Goal: Task Accomplishment & Management: Manage account settings

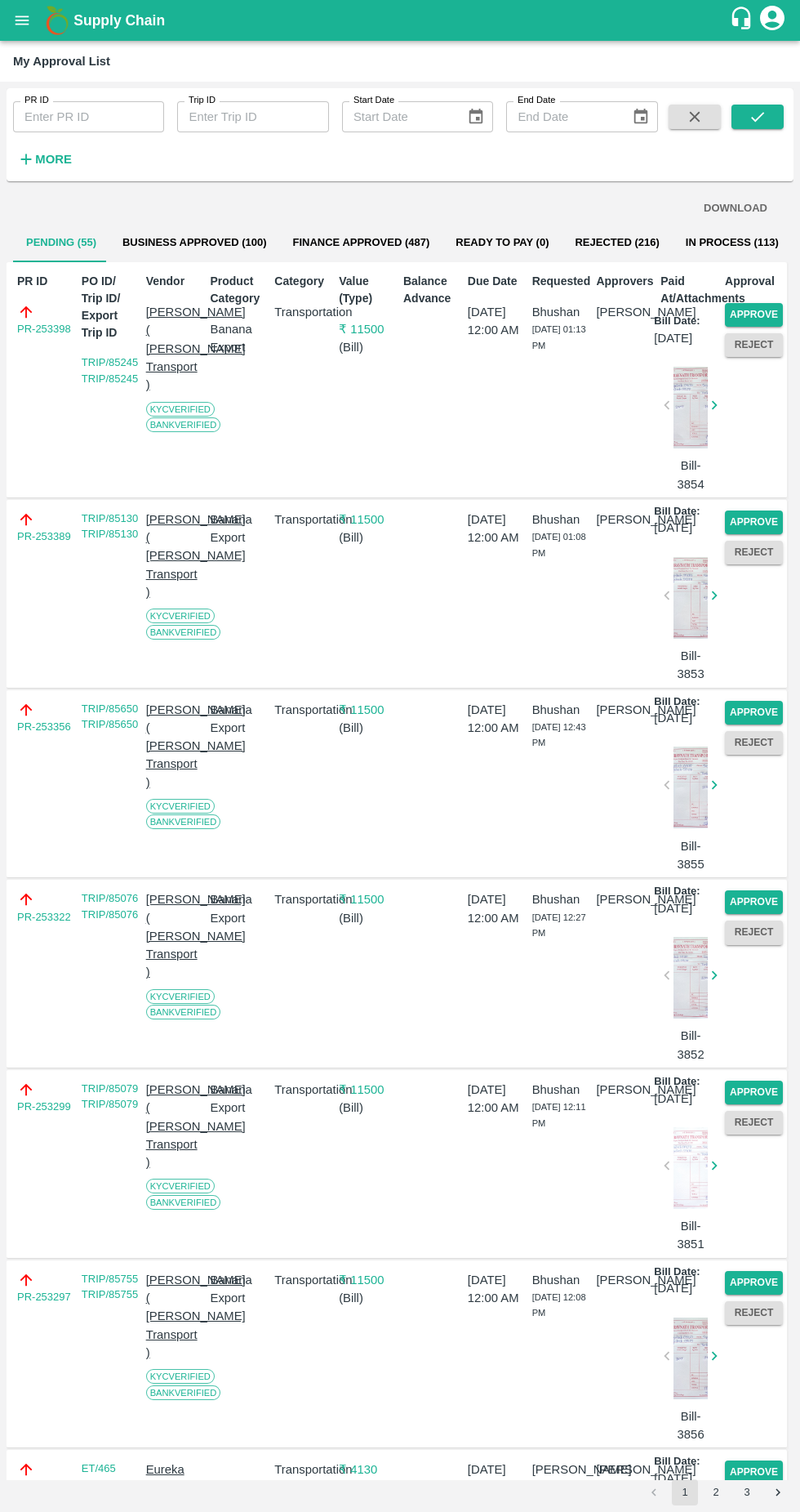
click at [749, 310] on button "Approve" at bounding box center [754, 315] width 58 height 24
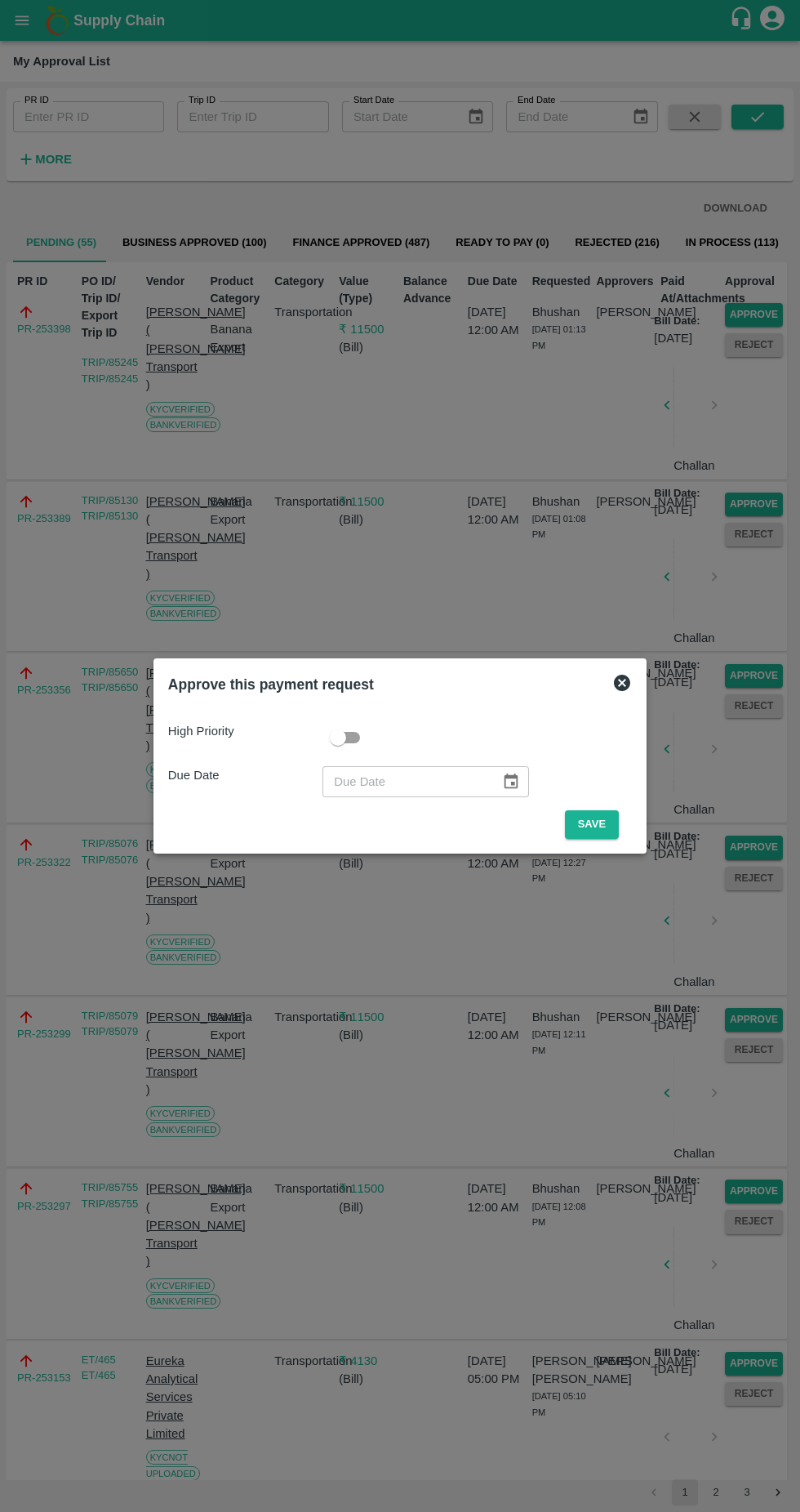
click at [599, 821] on button "Save" at bounding box center [592, 824] width 54 height 28
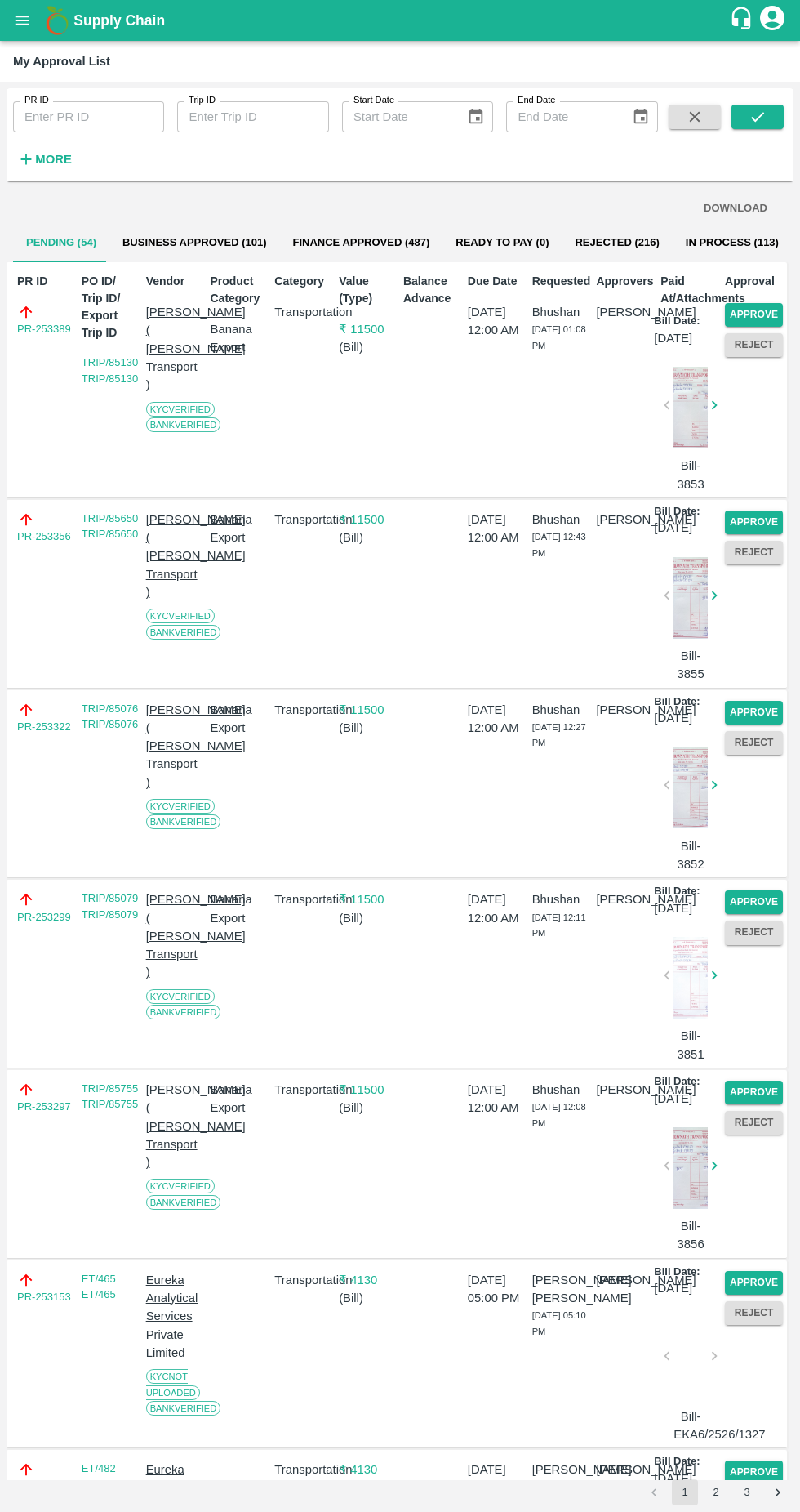
click at [760, 311] on button "Approve" at bounding box center [754, 315] width 58 height 24
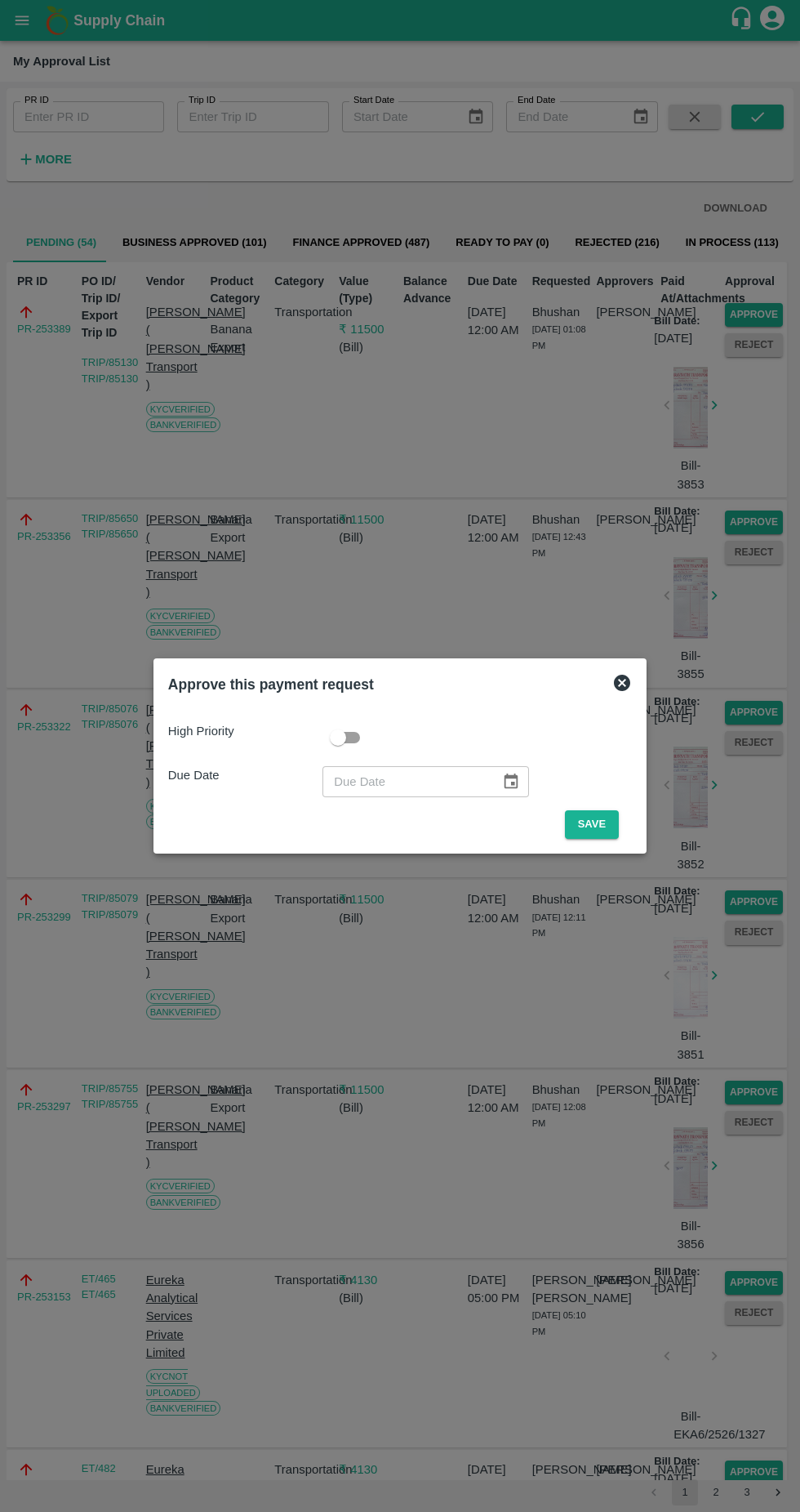
click at [619, 811] on button "Save" at bounding box center [592, 824] width 54 height 28
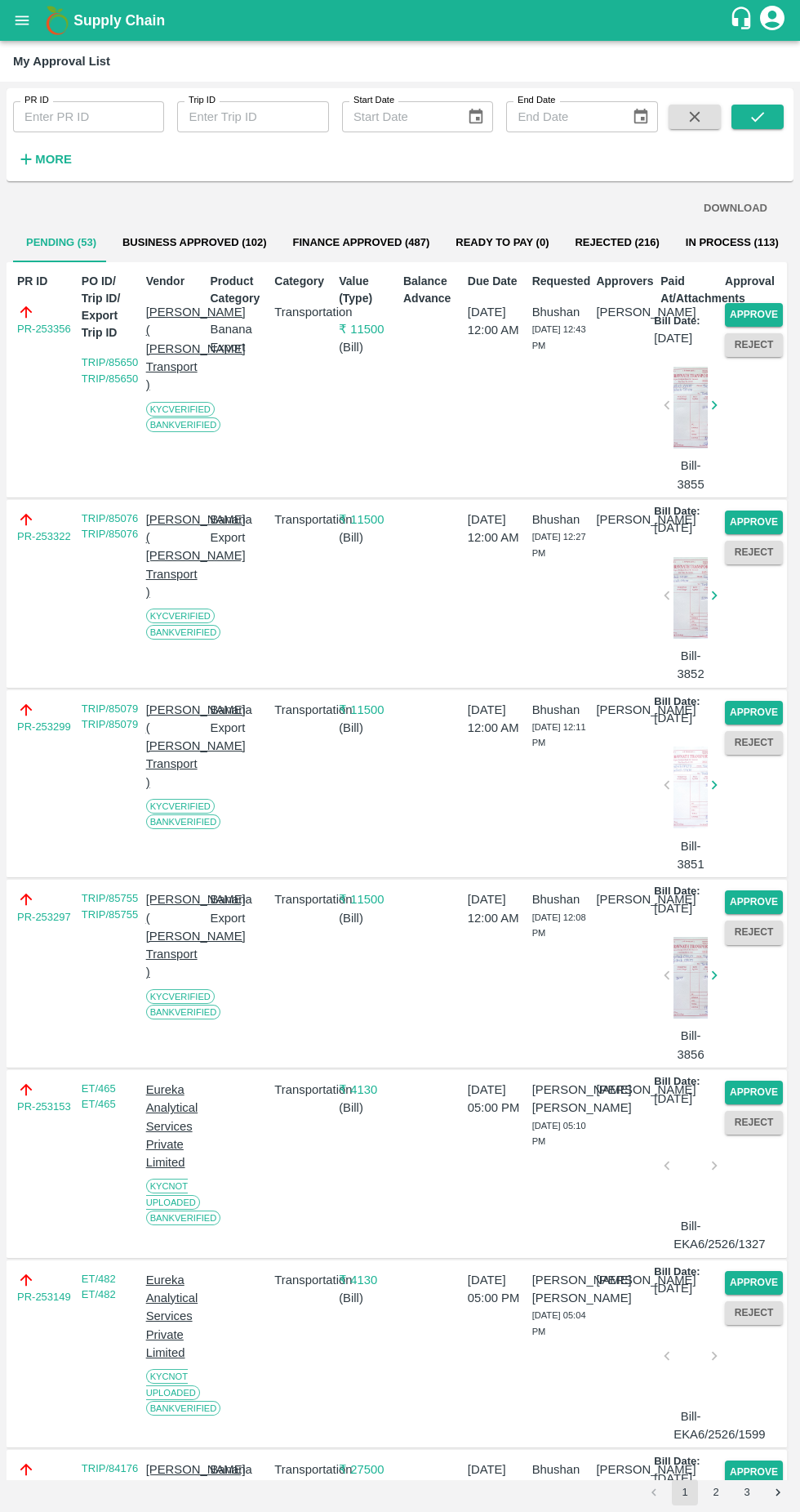
click at [757, 312] on button "Approve" at bounding box center [754, 315] width 58 height 24
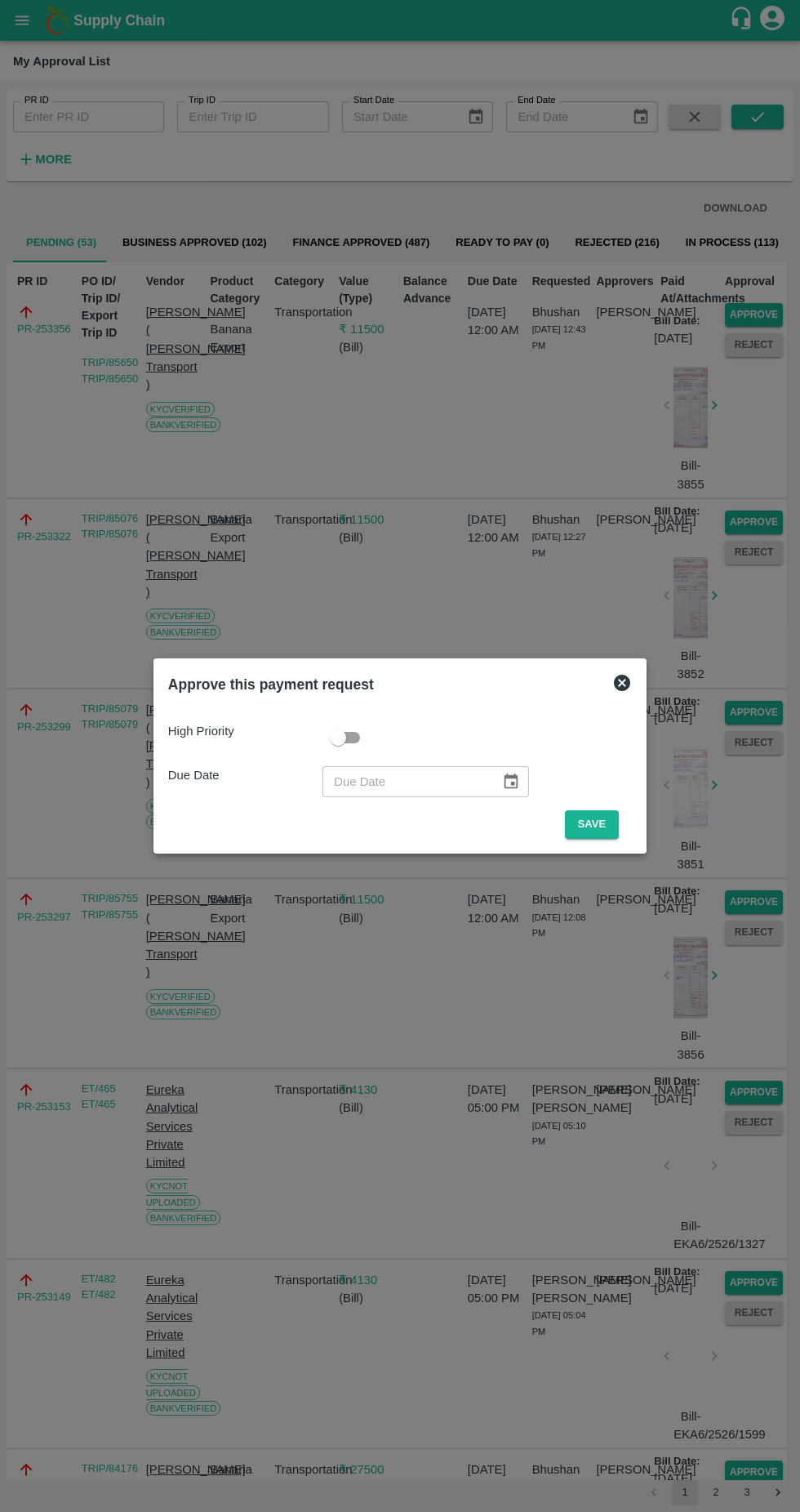
click at [596, 824] on button "Save" at bounding box center [592, 824] width 54 height 28
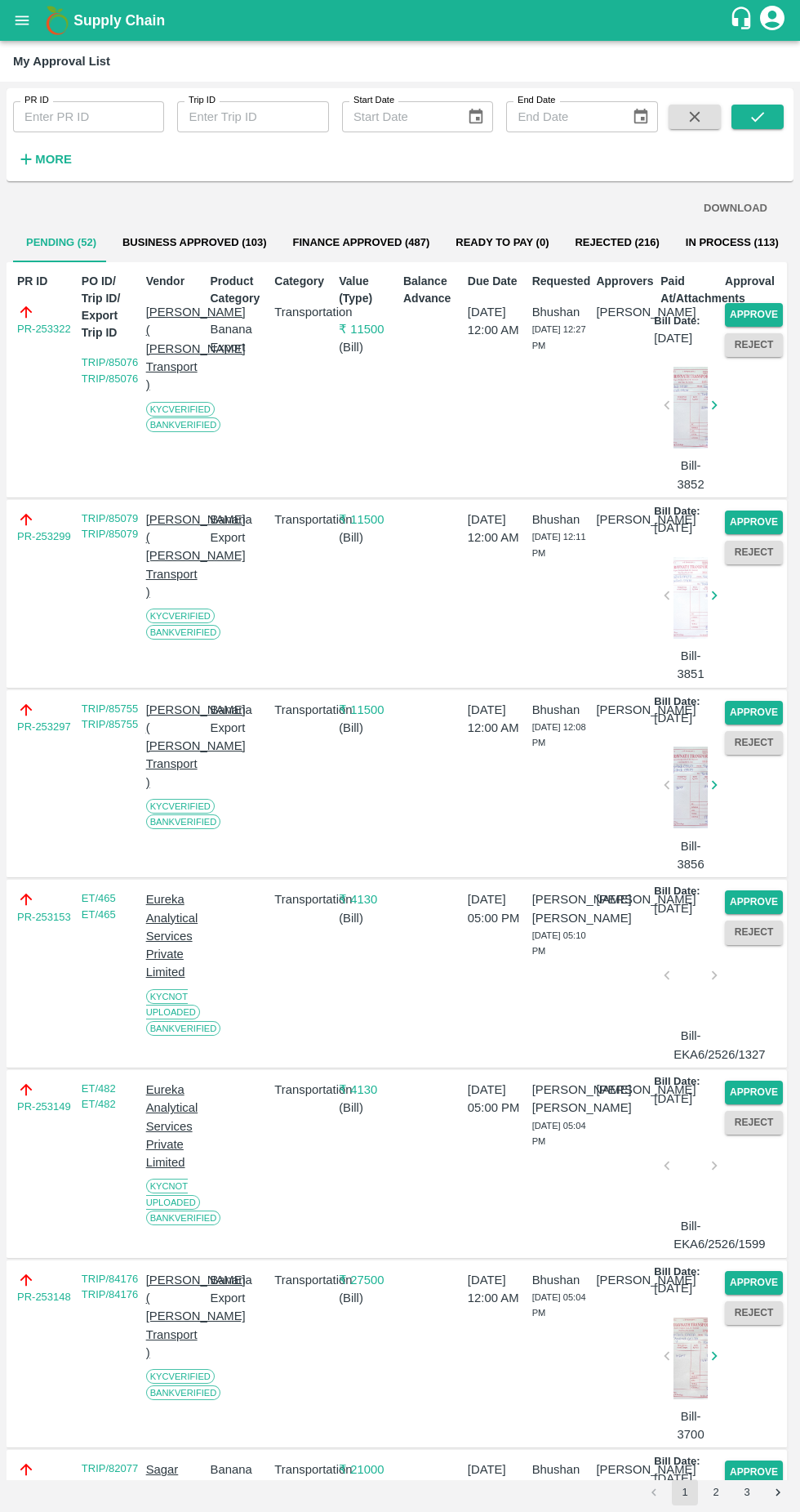
click at [748, 314] on button "Approve" at bounding box center [754, 315] width 58 height 24
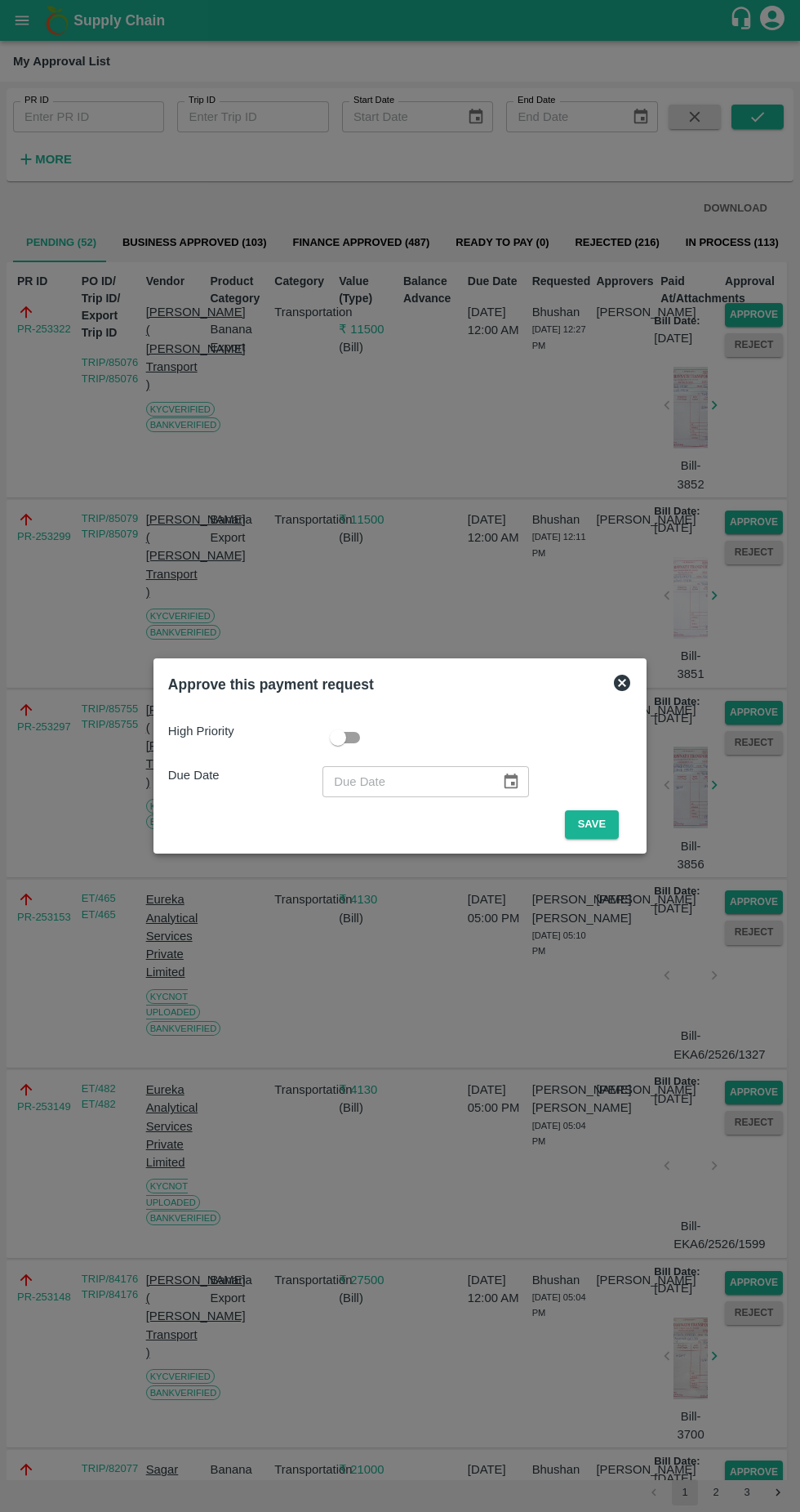
click at [602, 815] on button "Save" at bounding box center [592, 824] width 54 height 28
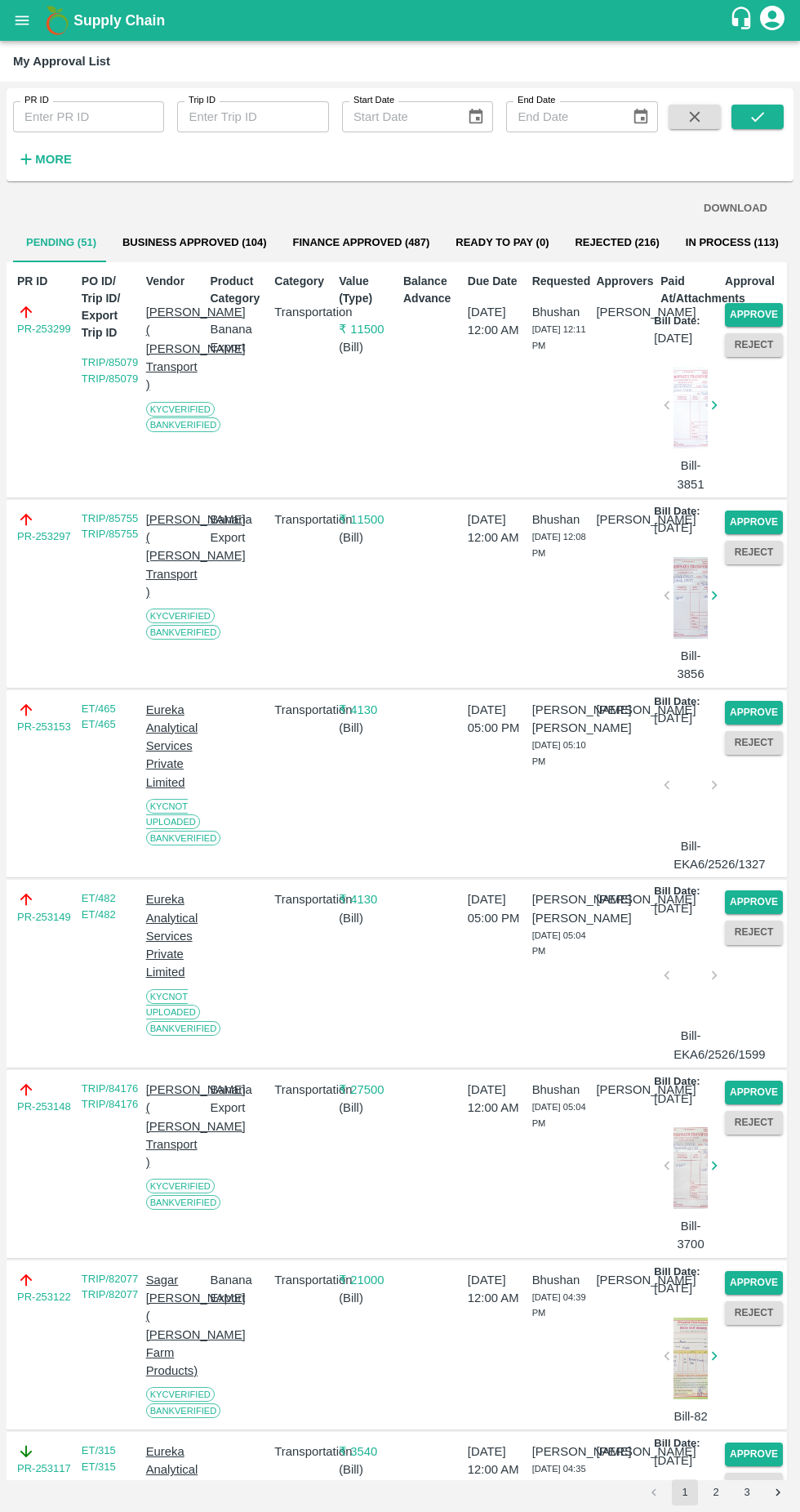
click at [732, 315] on button "Approve" at bounding box center [754, 315] width 58 height 24
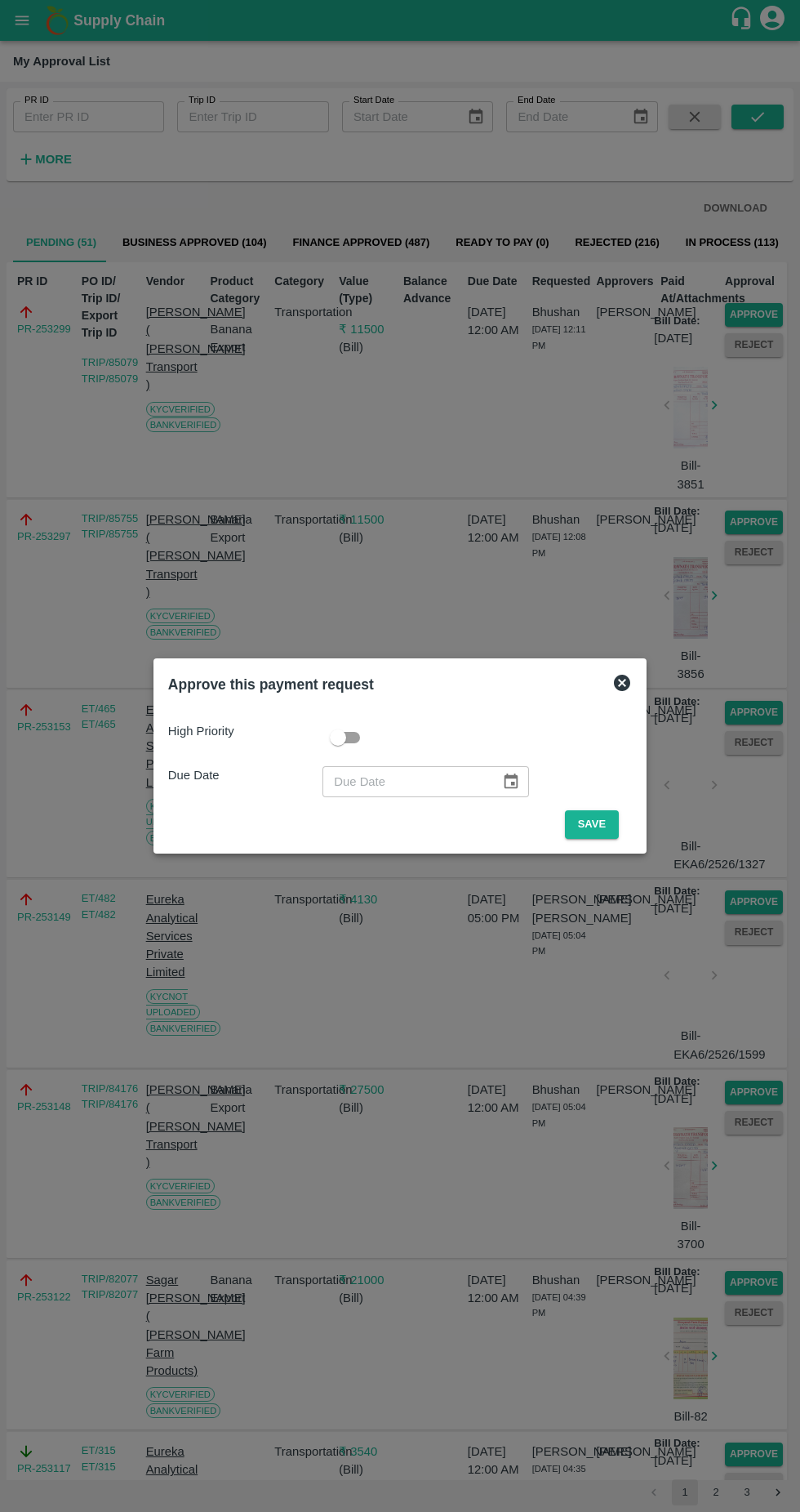
click at [596, 824] on button "Save" at bounding box center [592, 824] width 54 height 28
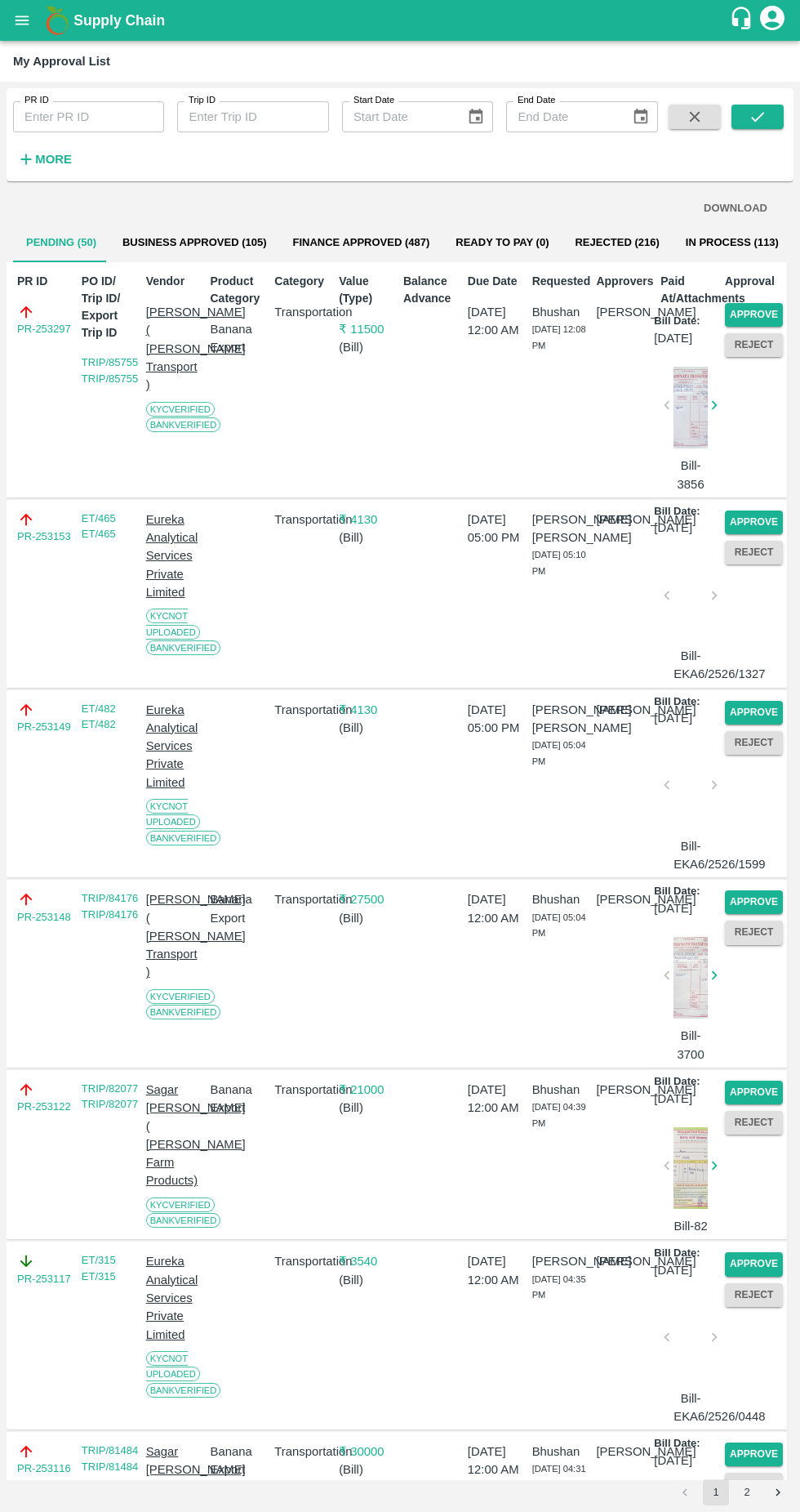
click at [768, 316] on button "Approve" at bounding box center [754, 315] width 58 height 24
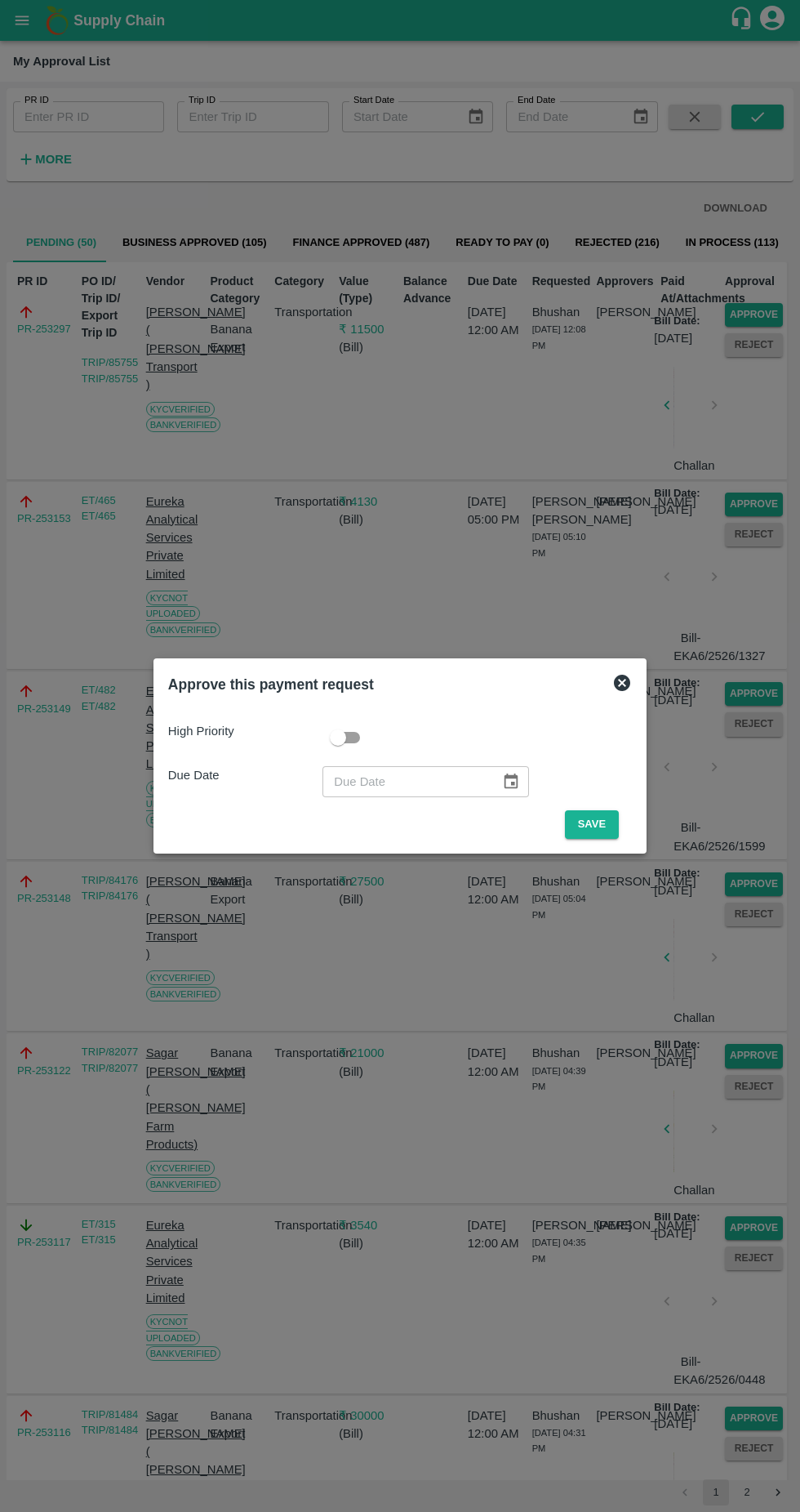
click at [590, 829] on button "Save" at bounding box center [592, 824] width 54 height 28
